Goal: Transaction & Acquisition: Purchase product/service

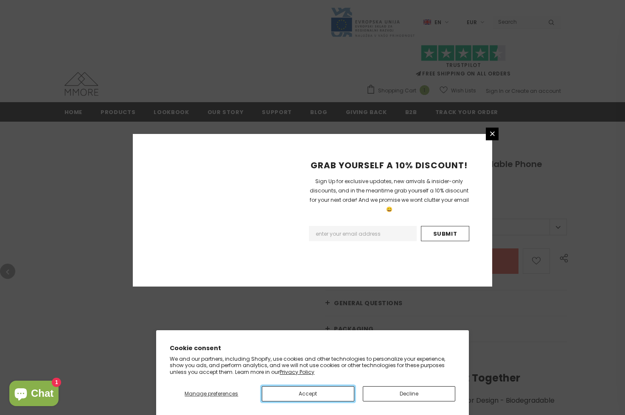
click at [308, 394] on button "Accept" at bounding box center [308, 394] width 93 height 15
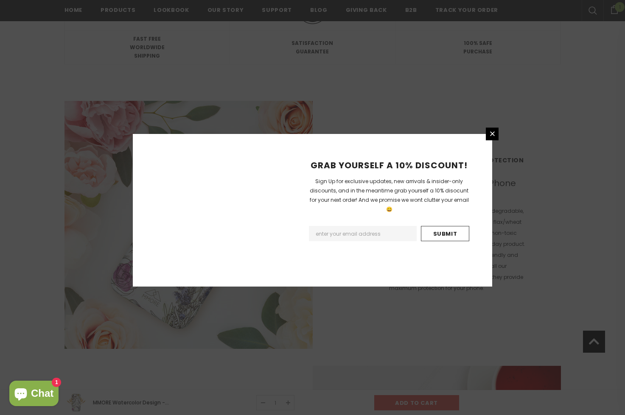
scroll to position [1246, 0]
